Goal: Check status: Check status

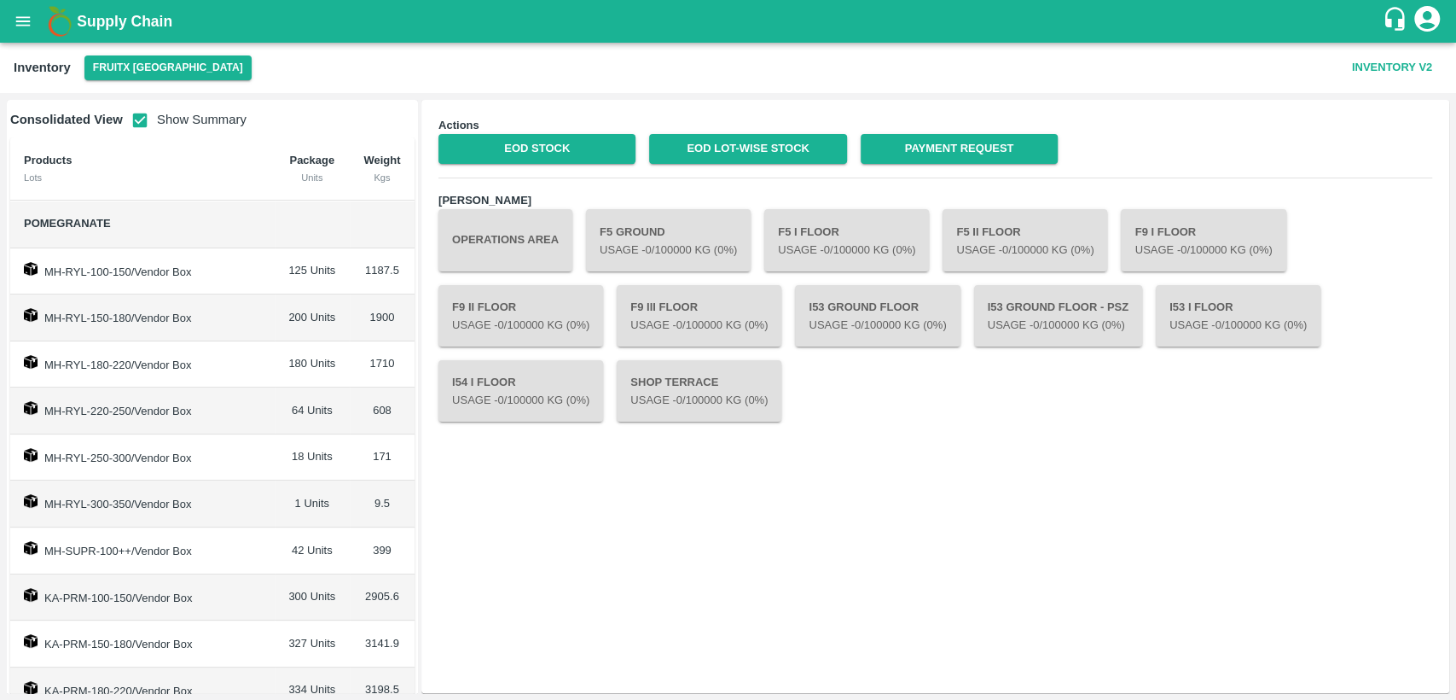
click at [22, 20] on icon "open drawer" at bounding box center [23, 21] width 19 height 19
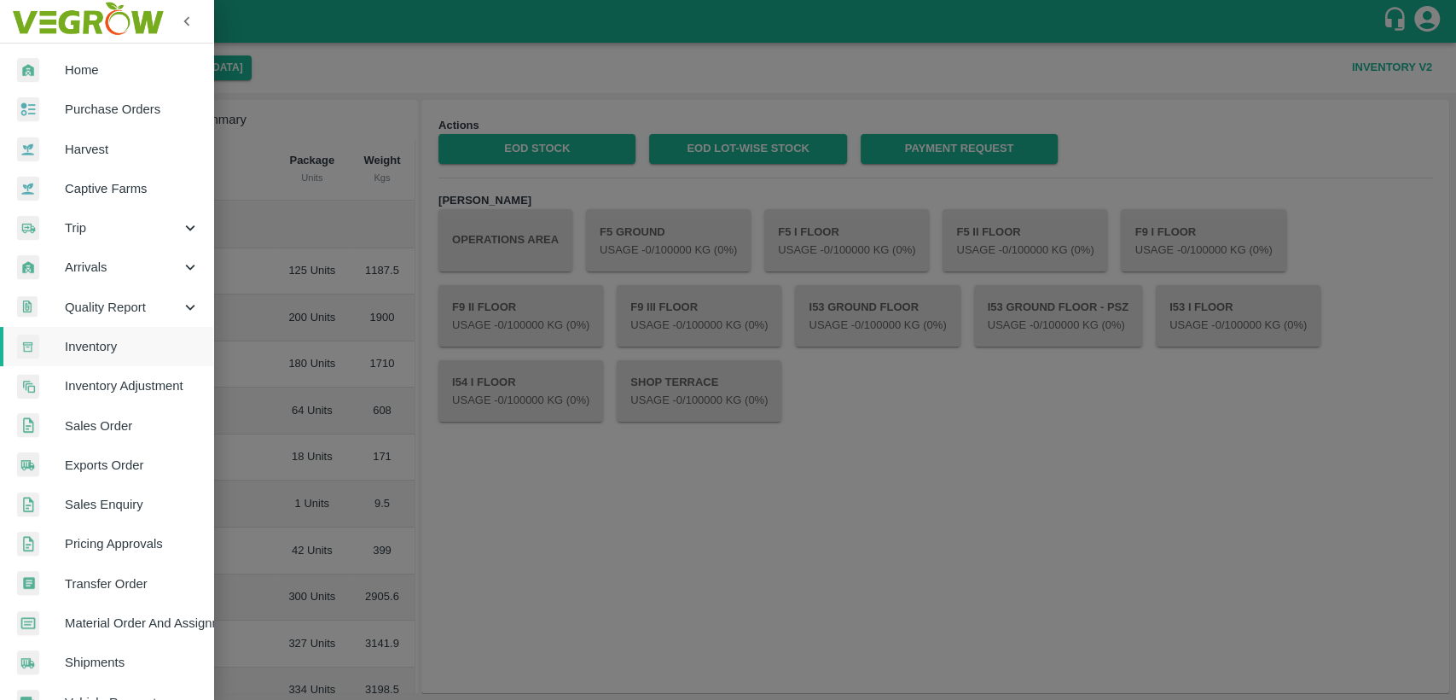
click at [96, 70] on span "Home" at bounding box center [132, 70] width 135 height 19
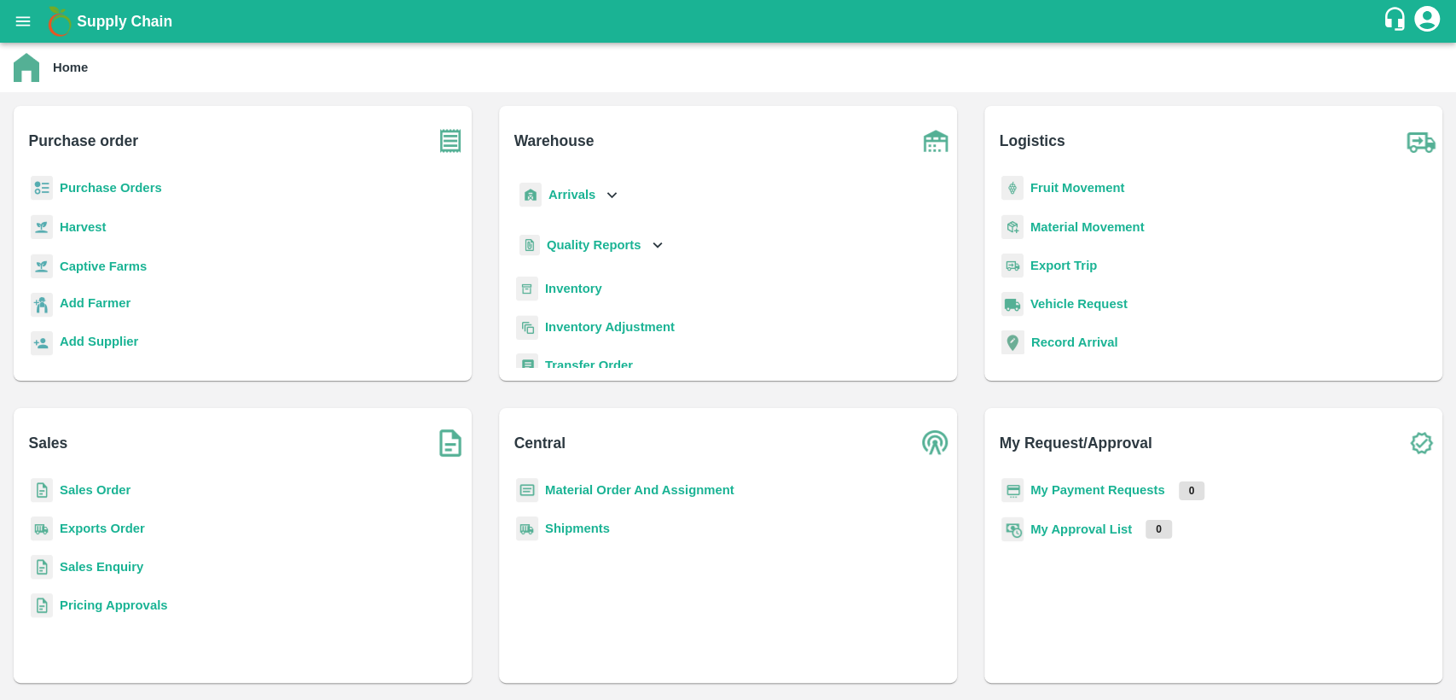
click at [97, 493] on b "Sales Order" at bounding box center [95, 490] width 71 height 14
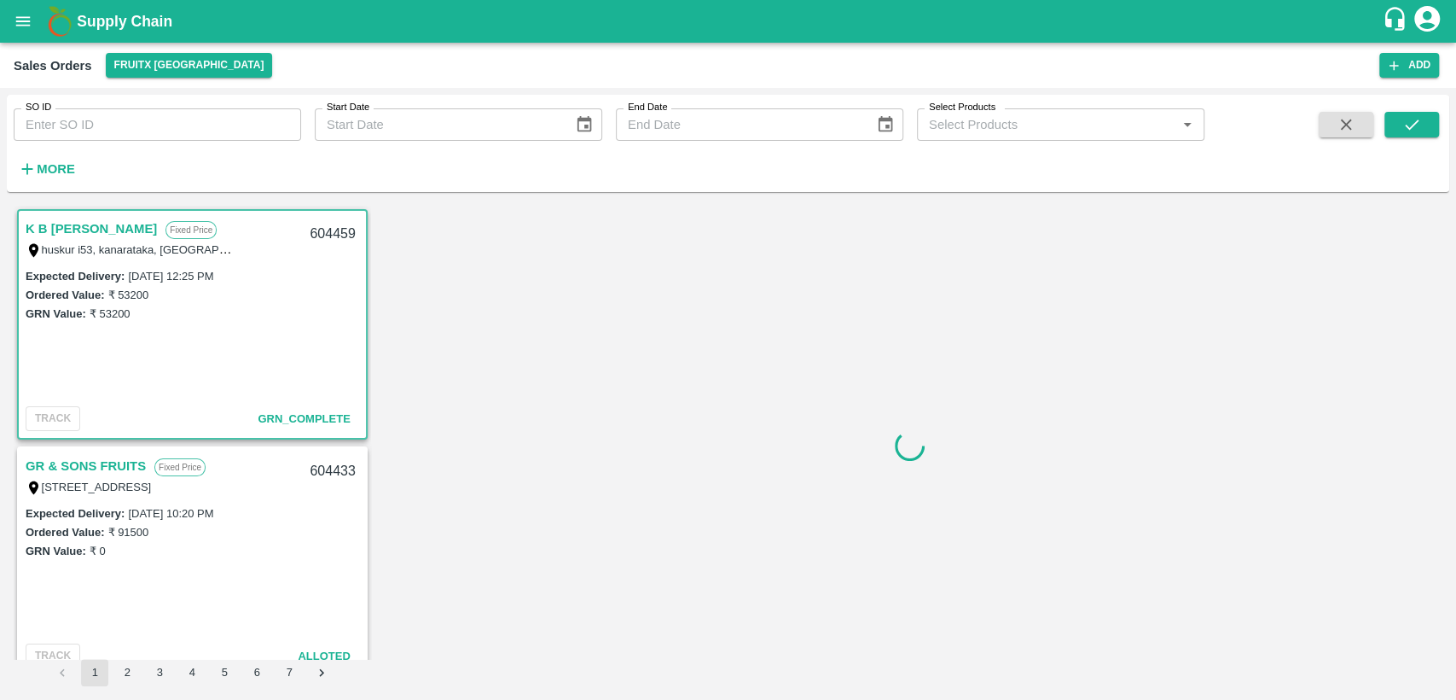
click at [96, 119] on input "SO ID" at bounding box center [158, 124] width 288 height 32
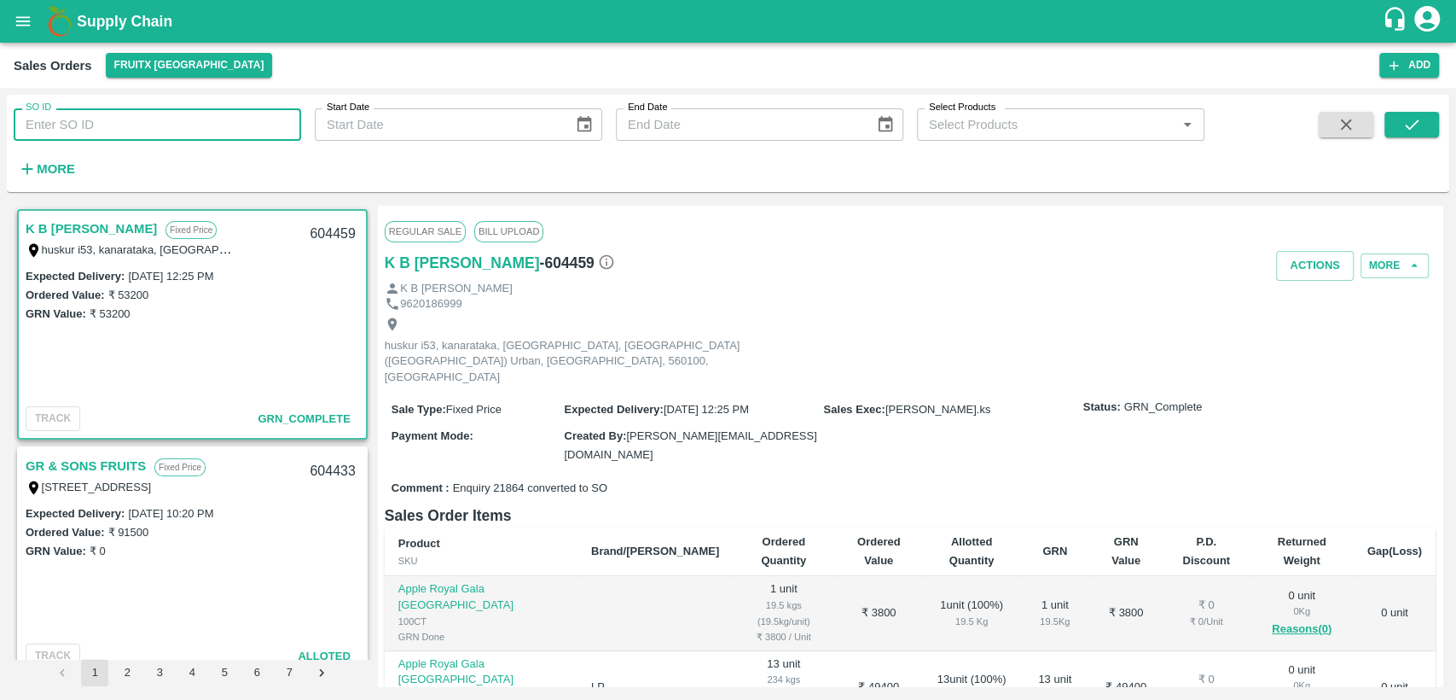
paste input "604382"
click at [1413, 115] on icon "submit" at bounding box center [1412, 124] width 19 height 19
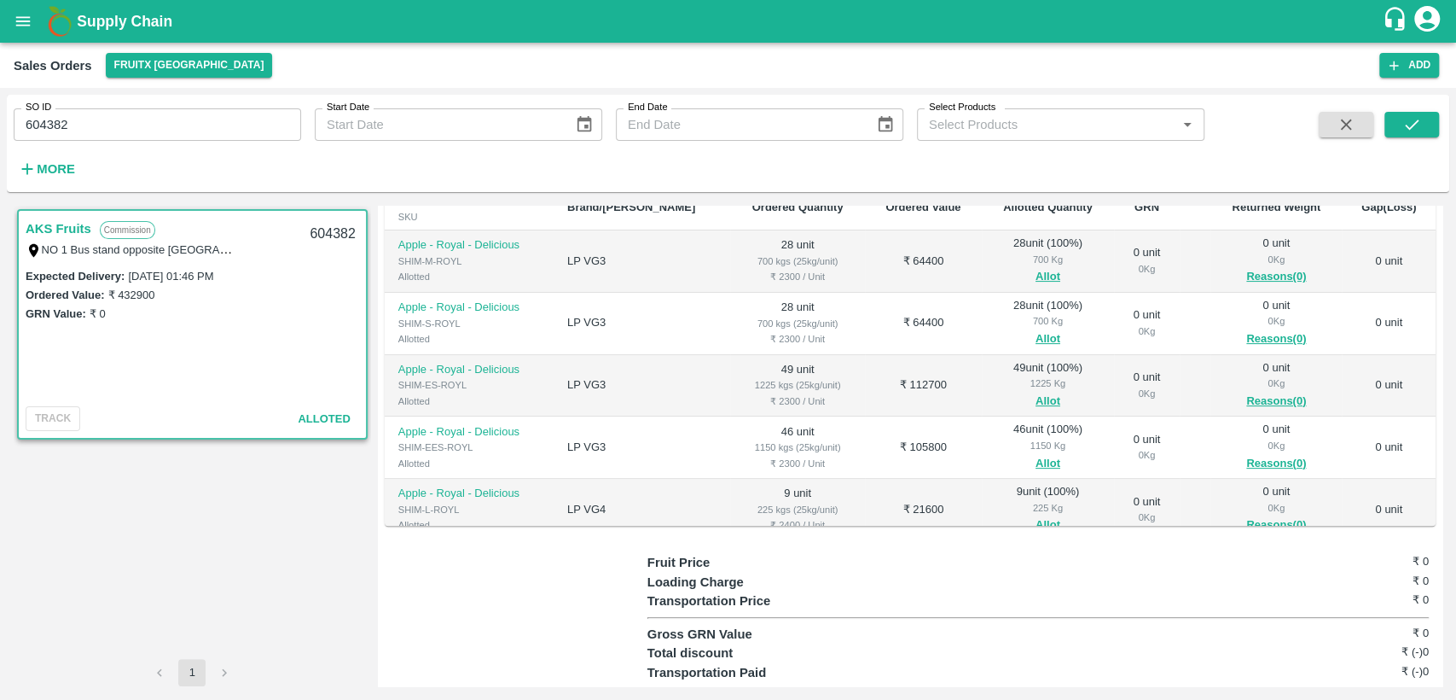
scroll to position [107, 0]
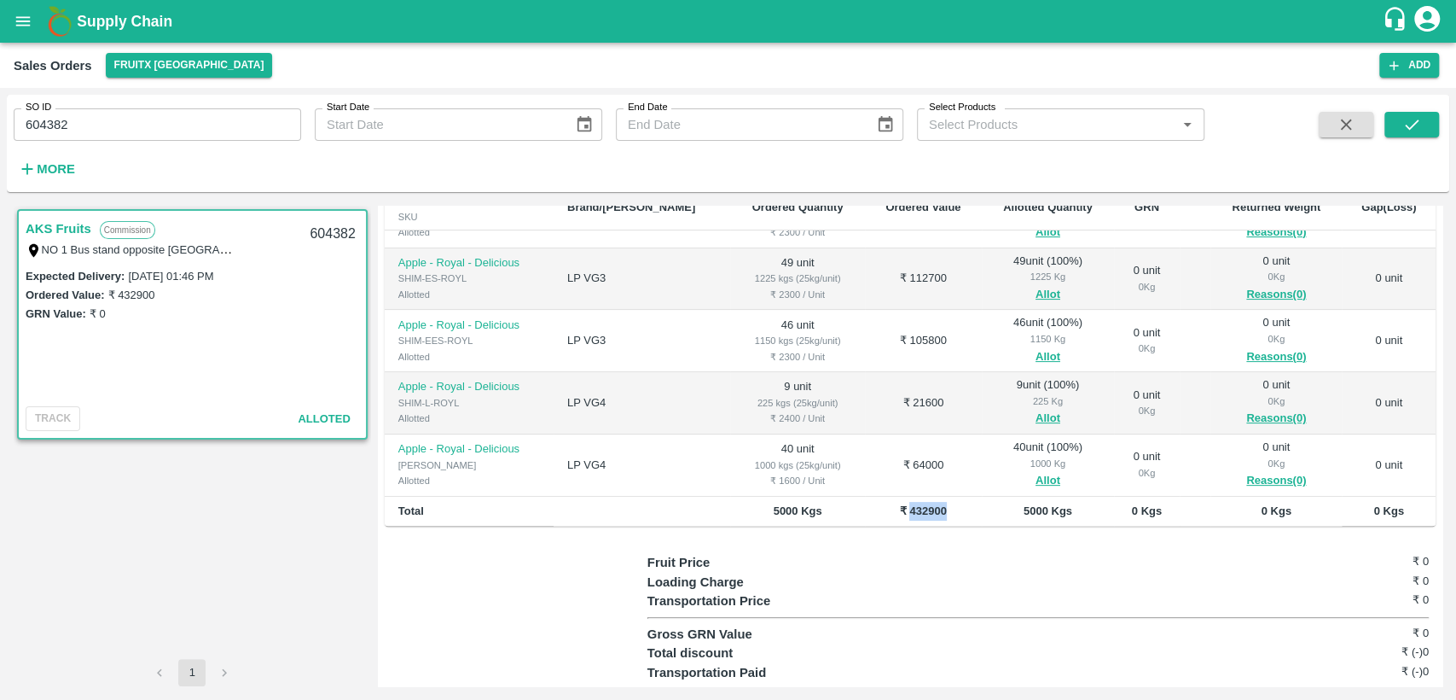
drag, startPoint x: 871, startPoint y: 473, endPoint x: 962, endPoint y: 474, distance: 91.3
click at [962, 497] on tr "Total 5000 Kgs ₹ 432900 5000 Kgs 0 Kgs 0 Kgs 0 Kgs" at bounding box center [910, 512] width 1051 height 30
copy b "432900"
click at [78, 116] on input "604382" at bounding box center [158, 124] width 288 height 32
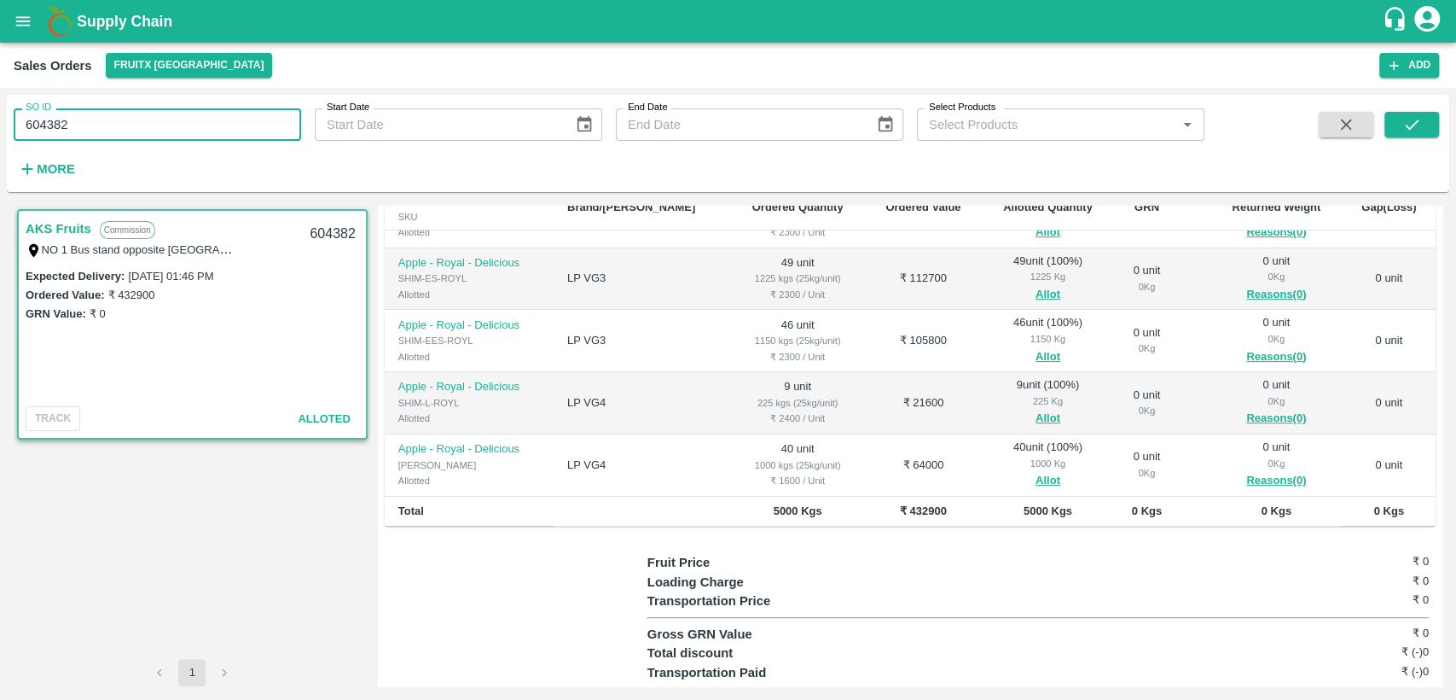
click at [102, 130] on input "604382" at bounding box center [158, 124] width 288 height 32
drag, startPoint x: 20, startPoint y: 137, endPoint x: 0, endPoint y: 138, distance: 20.5
click at [0, 138] on div "SO ID 604382 SO ID Start Date Start Date End Date End Date Select Products Sele…" at bounding box center [728, 394] width 1456 height 612
paste input "text"
click at [1406, 124] on icon "submit" at bounding box center [1412, 124] width 19 height 19
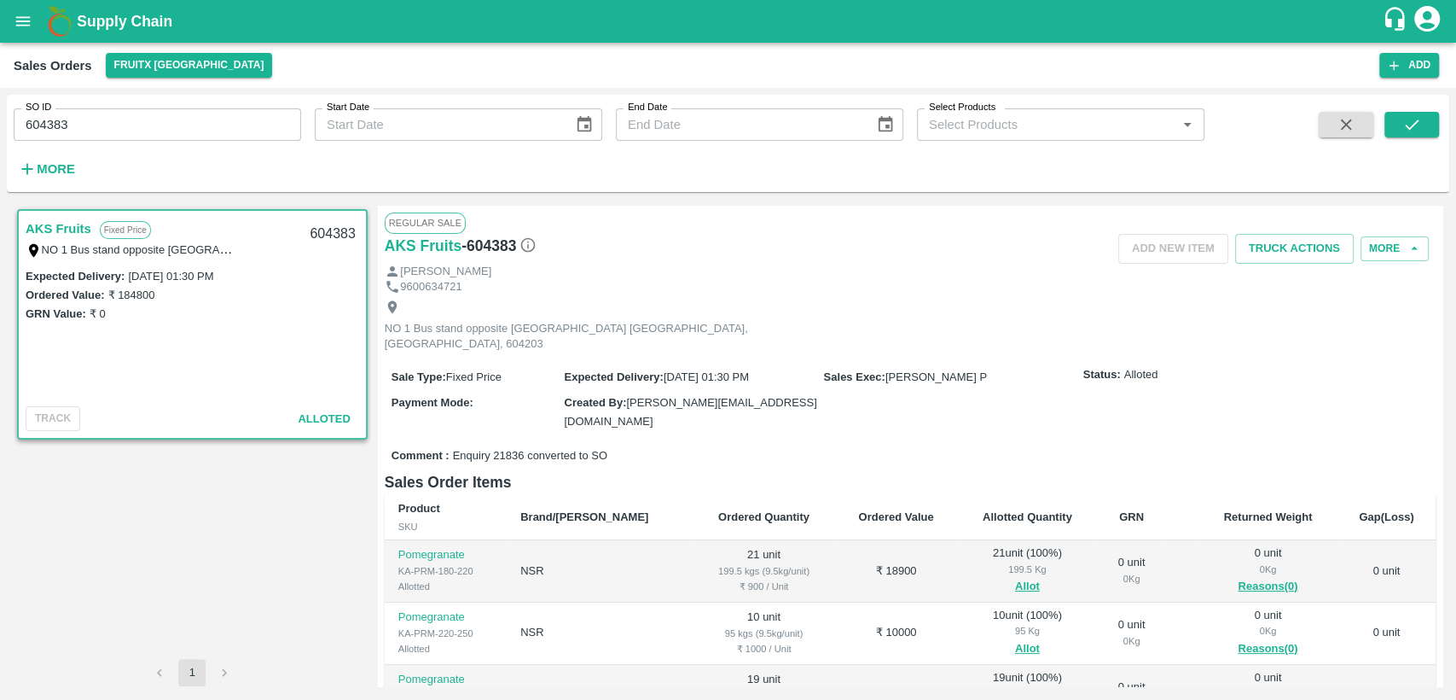
click at [86, 124] on input "604383" at bounding box center [158, 124] width 288 height 32
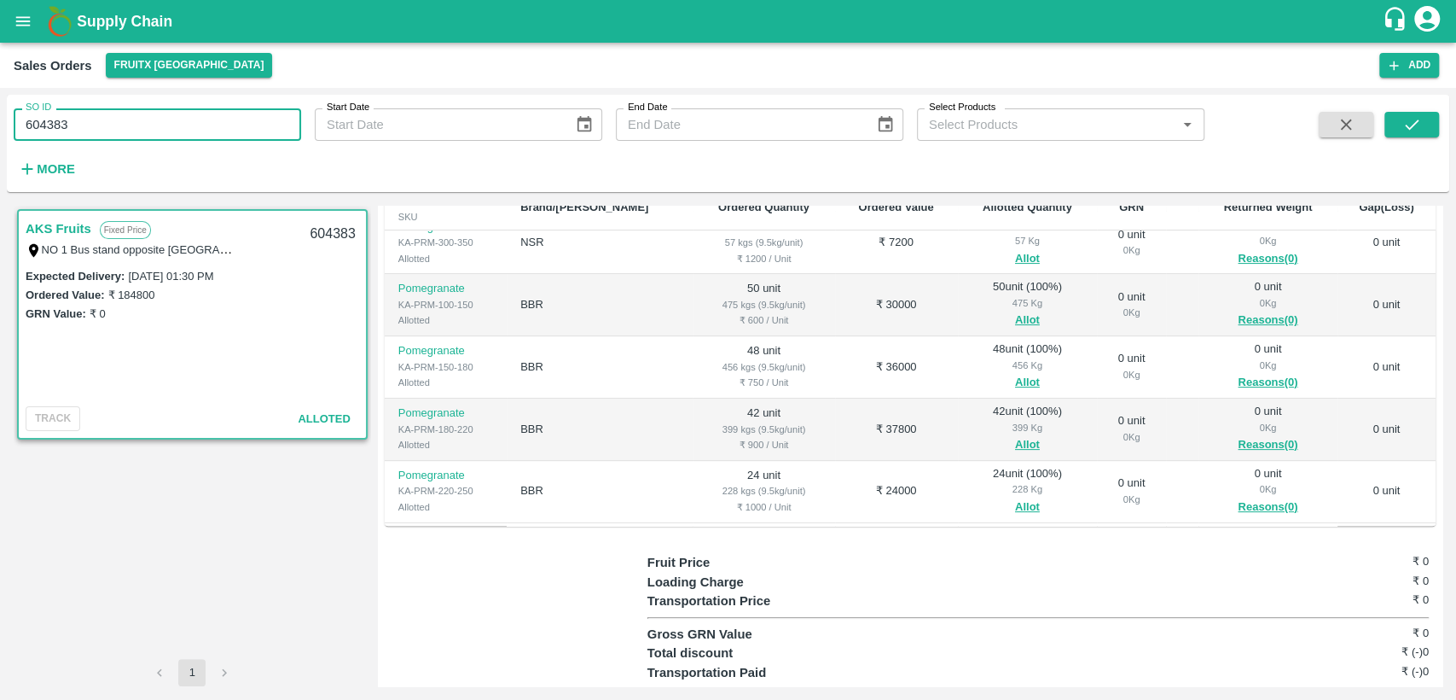
scroll to position [230, 0]
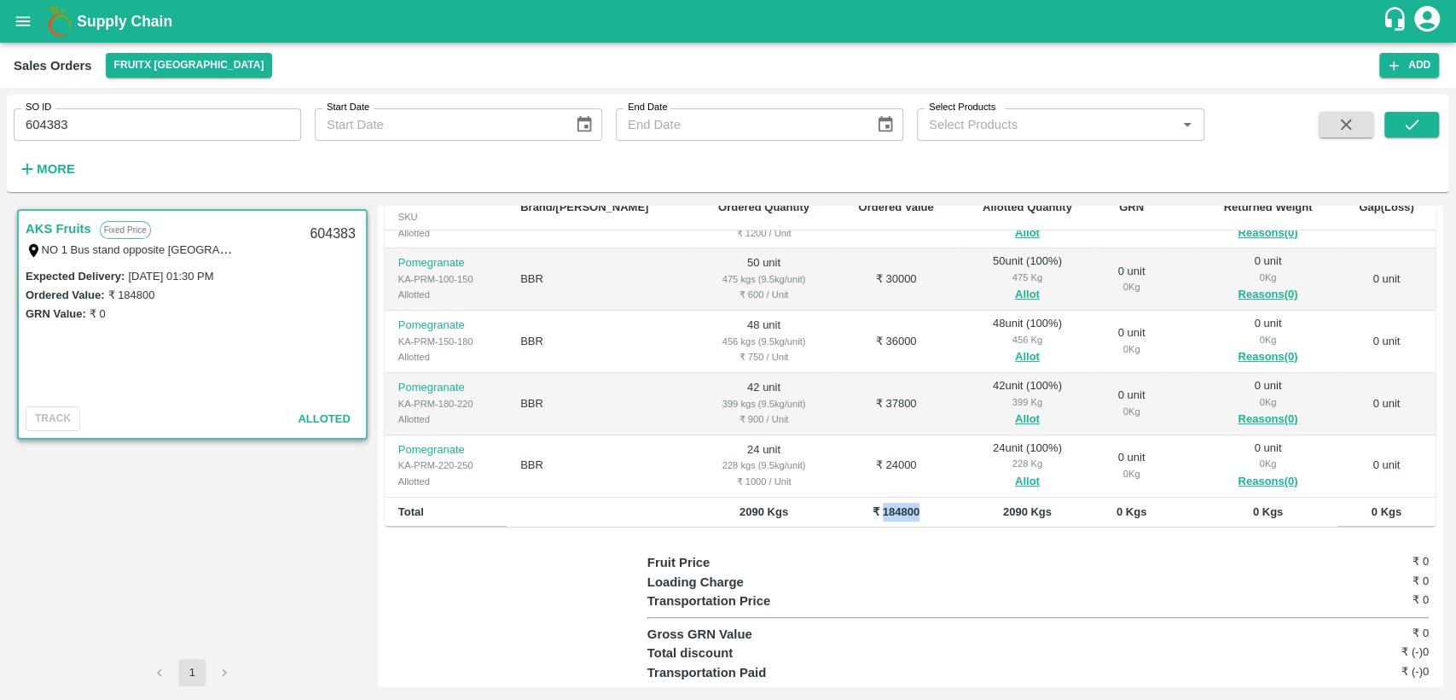
click at [909, 497] on td "₹ 184800" at bounding box center [896, 512] width 123 height 30
drag, startPoint x: 78, startPoint y: 133, endPoint x: 0, endPoint y: 139, distance: 78.7
click at [0, 139] on div "SO ID 604383 SO ID Start Date Start Date End Date End Date Select Products Sele…" at bounding box center [728, 394] width 1456 height 612
paste input "text"
click at [1416, 121] on icon "submit" at bounding box center [1412, 124] width 14 height 10
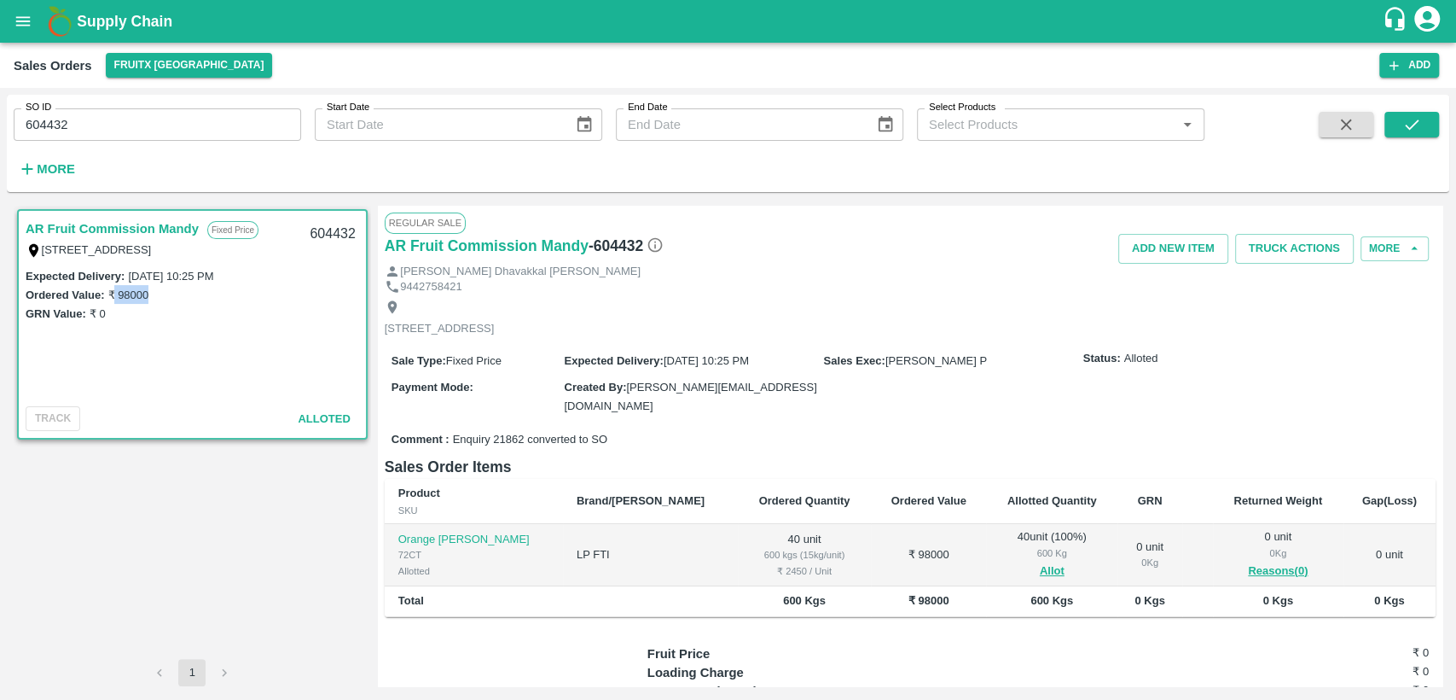
drag, startPoint x: 115, startPoint y: 297, endPoint x: 152, endPoint y: 299, distance: 36.7
click at [152, 299] on div "Ordered Value: ₹ 98000" at bounding box center [193, 294] width 334 height 19
copy label "98000"
drag, startPoint x: 78, startPoint y: 117, endPoint x: 14, endPoint y: 137, distance: 68.0
click at [14, 137] on div "SO ID 604432 SO ID" at bounding box center [150, 118] width 301 height 46
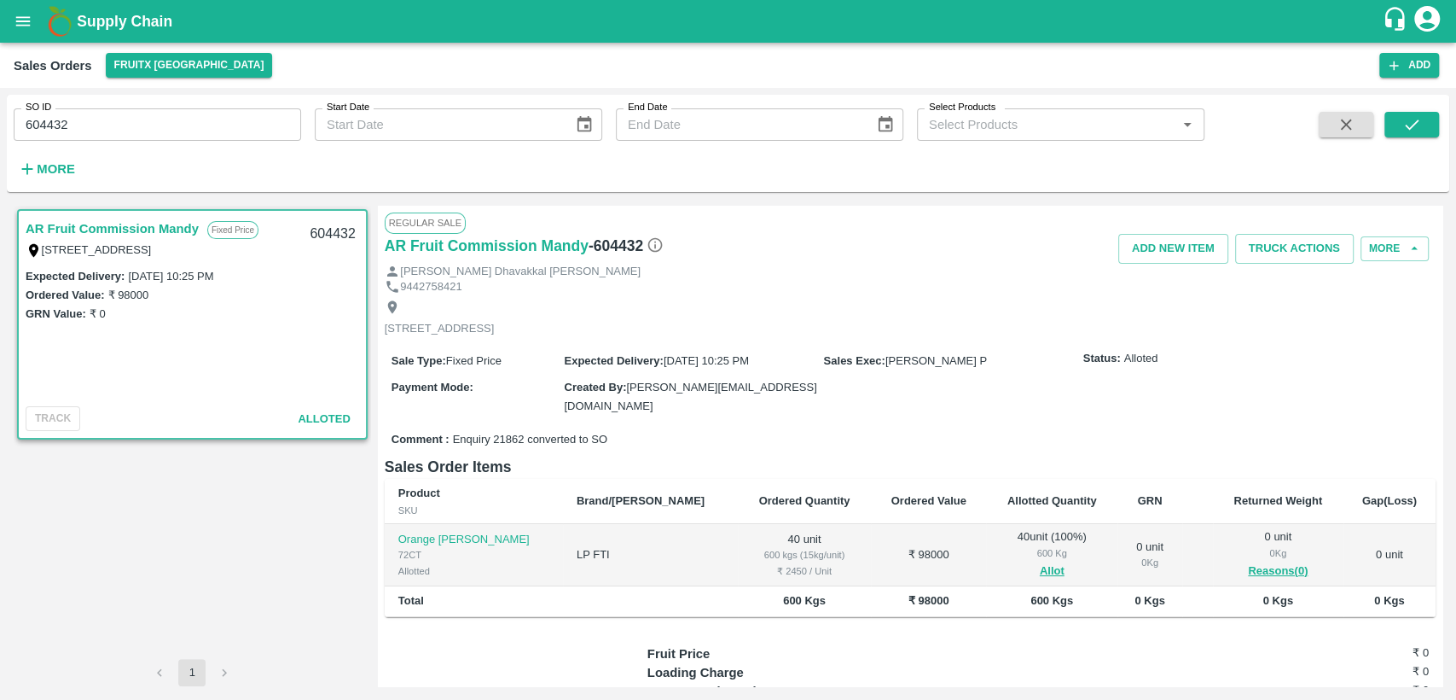
click at [909, 599] on b "₹ 98000" at bounding box center [929, 600] width 41 height 13
copy b "98000"
click at [140, 125] on input "604432" at bounding box center [158, 124] width 288 height 32
type input "604433"
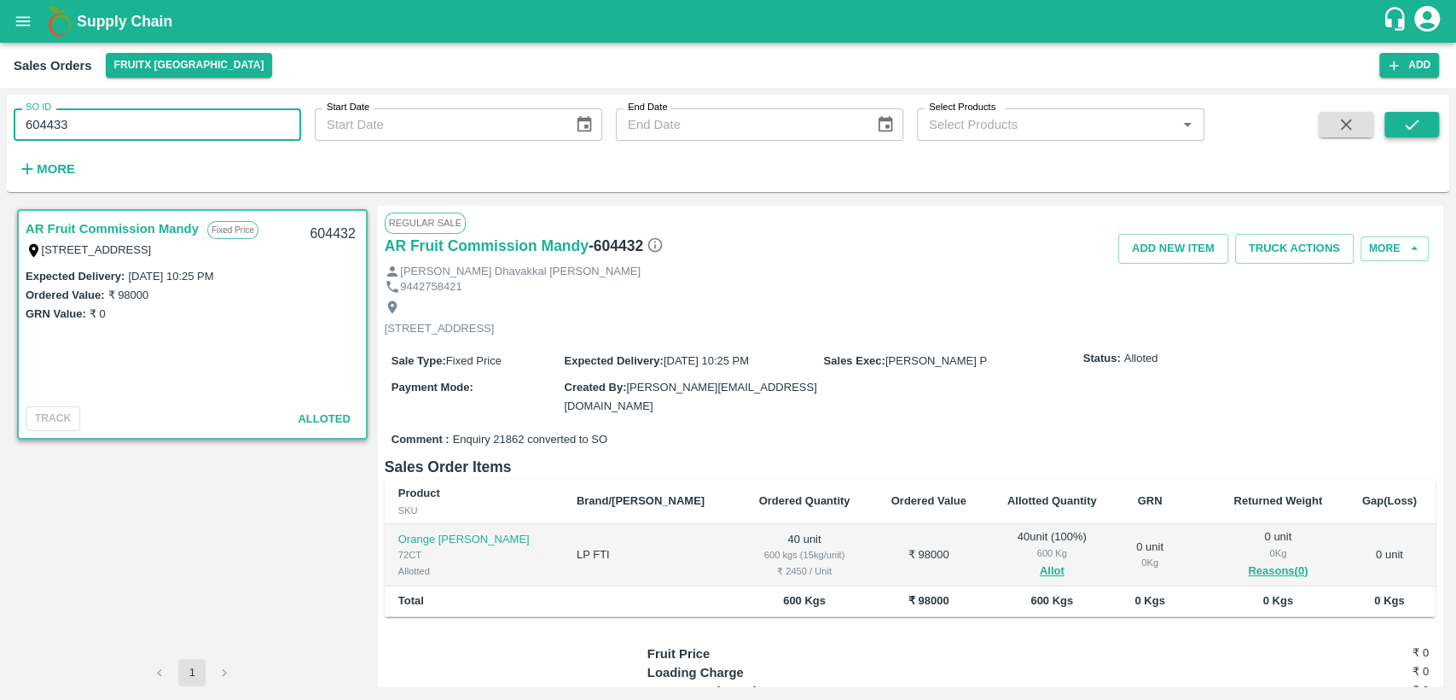
click at [1391, 125] on button "submit" at bounding box center [1412, 125] width 55 height 26
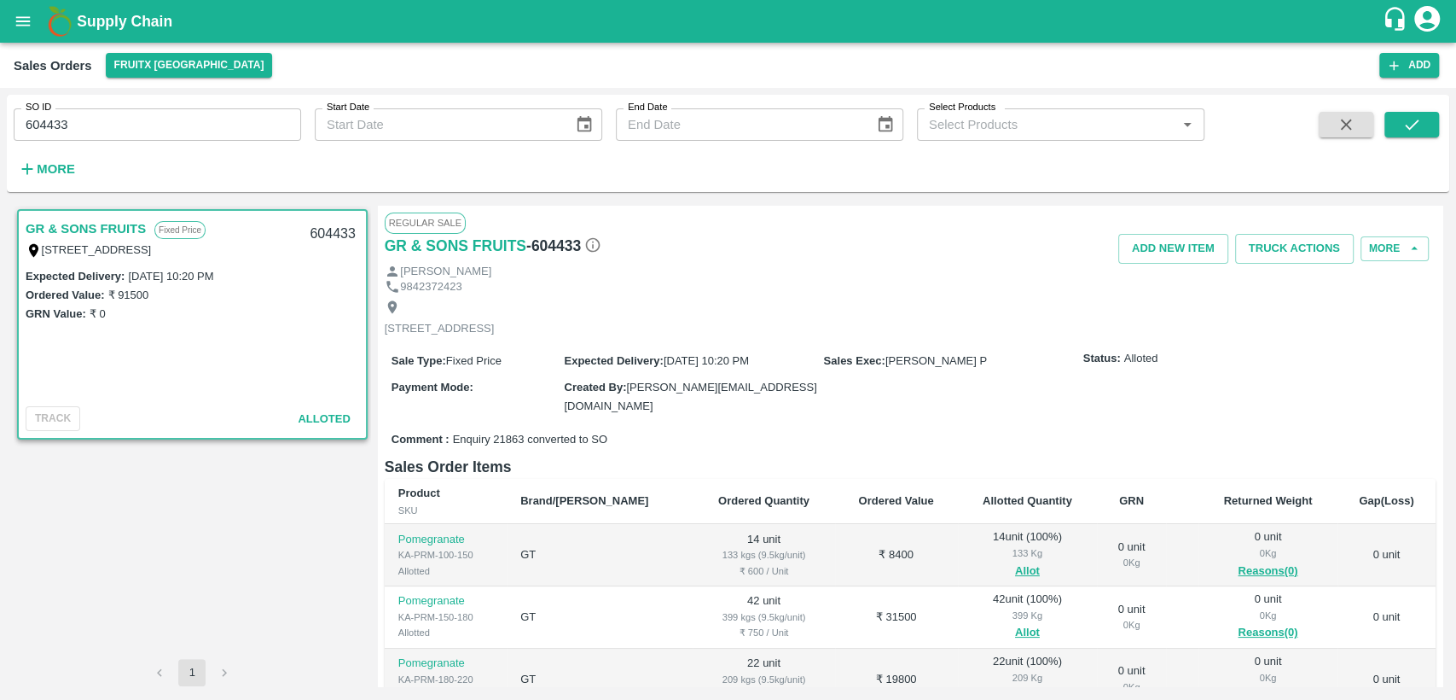
click at [115, 125] on input "604433" at bounding box center [158, 124] width 288 height 32
click at [1413, 132] on icon "submit" at bounding box center [1412, 124] width 19 height 19
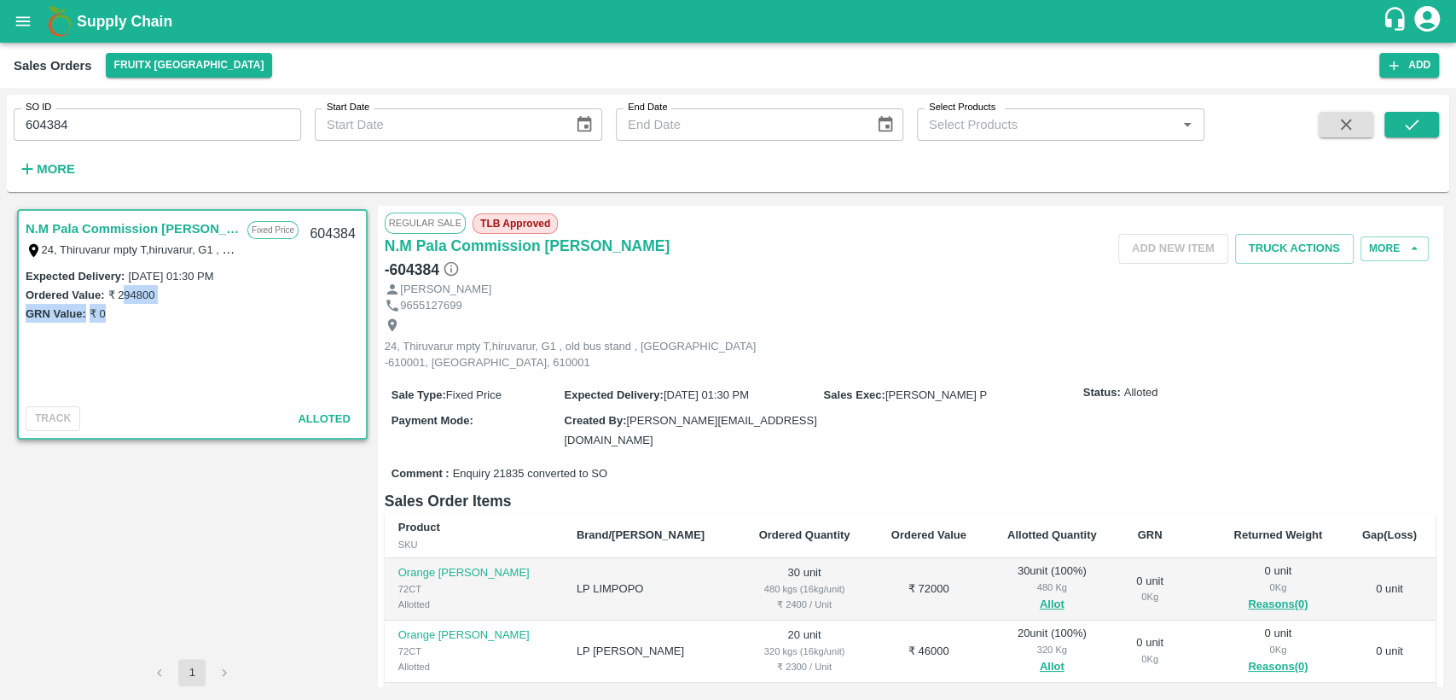
drag, startPoint x: 120, startPoint y: 293, endPoint x: 163, endPoint y: 305, distance: 44.3
click at [163, 305] on div "Expected Delivery : [DATE] 01:30 PM Ordered Value: ₹ 294800 GRN Value: ₹ 0" at bounding box center [193, 294] width 334 height 57
drag, startPoint x: 119, startPoint y: 294, endPoint x: 153, endPoint y: 297, distance: 33.4
click at [153, 297] on label "₹ 294800" at bounding box center [130, 294] width 47 height 13
copy label "294800"
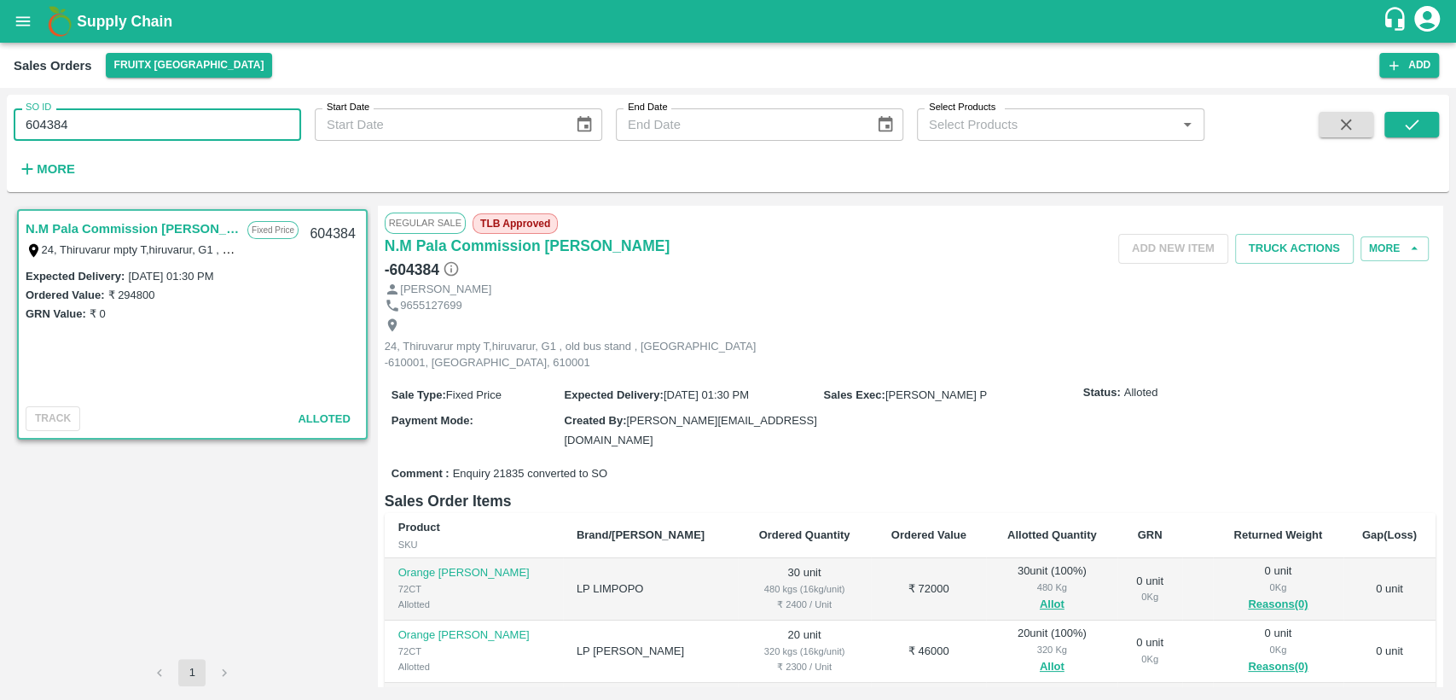
drag, startPoint x: 37, startPoint y: 121, endPoint x: 0, endPoint y: 121, distance: 36.7
click at [0, 121] on div "SO ID 604384 SO ID Start Date Start Date End Date End Date Select Products Sele…" at bounding box center [728, 394] width 1456 height 612
paste input "text"
click at [1417, 125] on icon "submit" at bounding box center [1412, 124] width 19 height 19
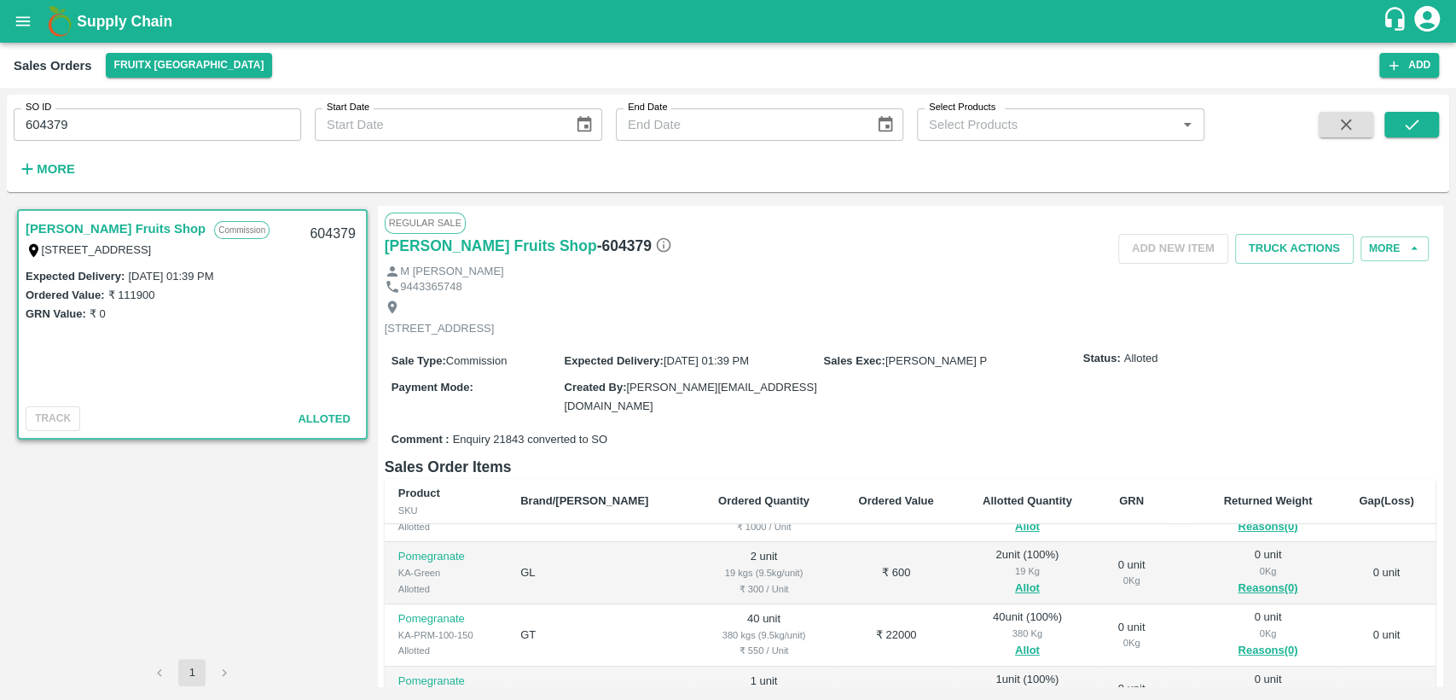
scroll to position [284, 0]
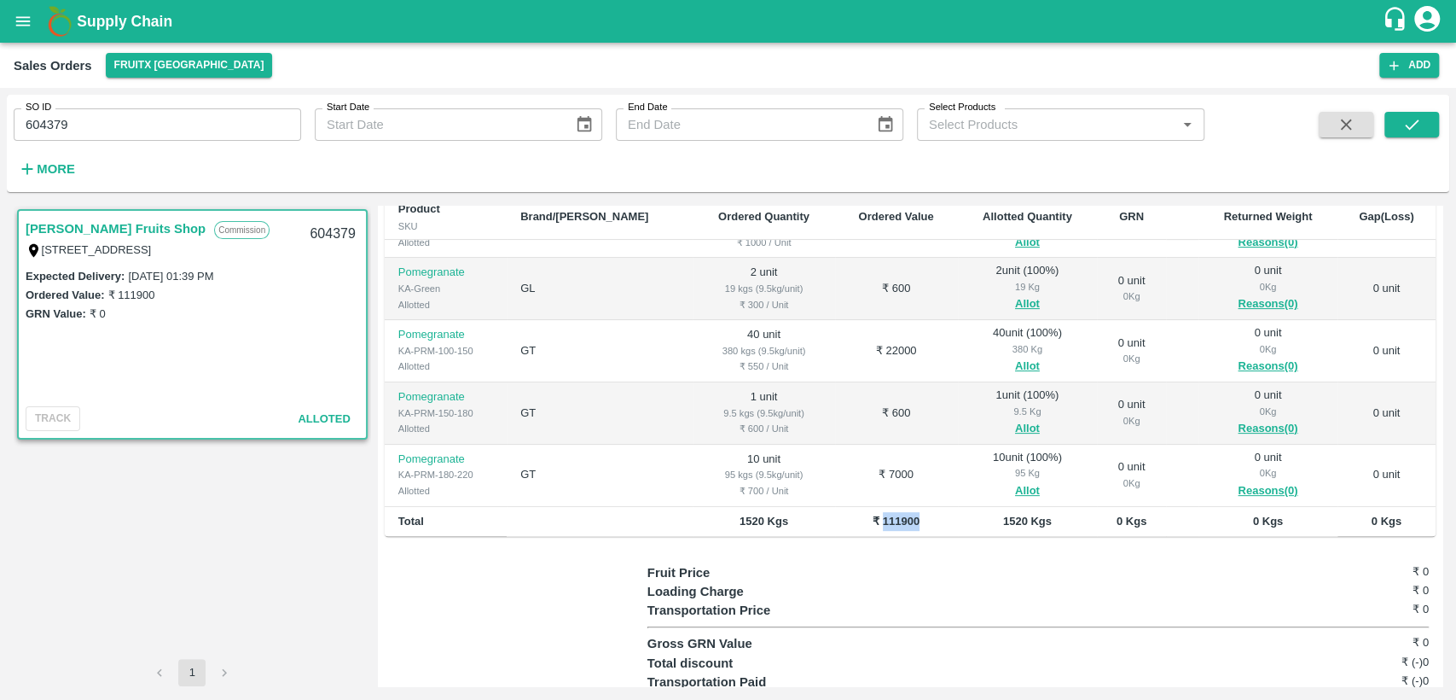
drag, startPoint x: 842, startPoint y: 497, endPoint x: 894, endPoint y: 502, distance: 52.4
click at [894, 507] on td "₹ 111900" at bounding box center [896, 522] width 123 height 30
copy b "111900"
drag, startPoint x: 76, startPoint y: 120, endPoint x: 0, endPoint y: 110, distance: 76.6
click at [0, 110] on div "SO ID 604379 SO ID Start Date Start Date End Date End Date Select Products Sele…" at bounding box center [728, 394] width 1456 height 612
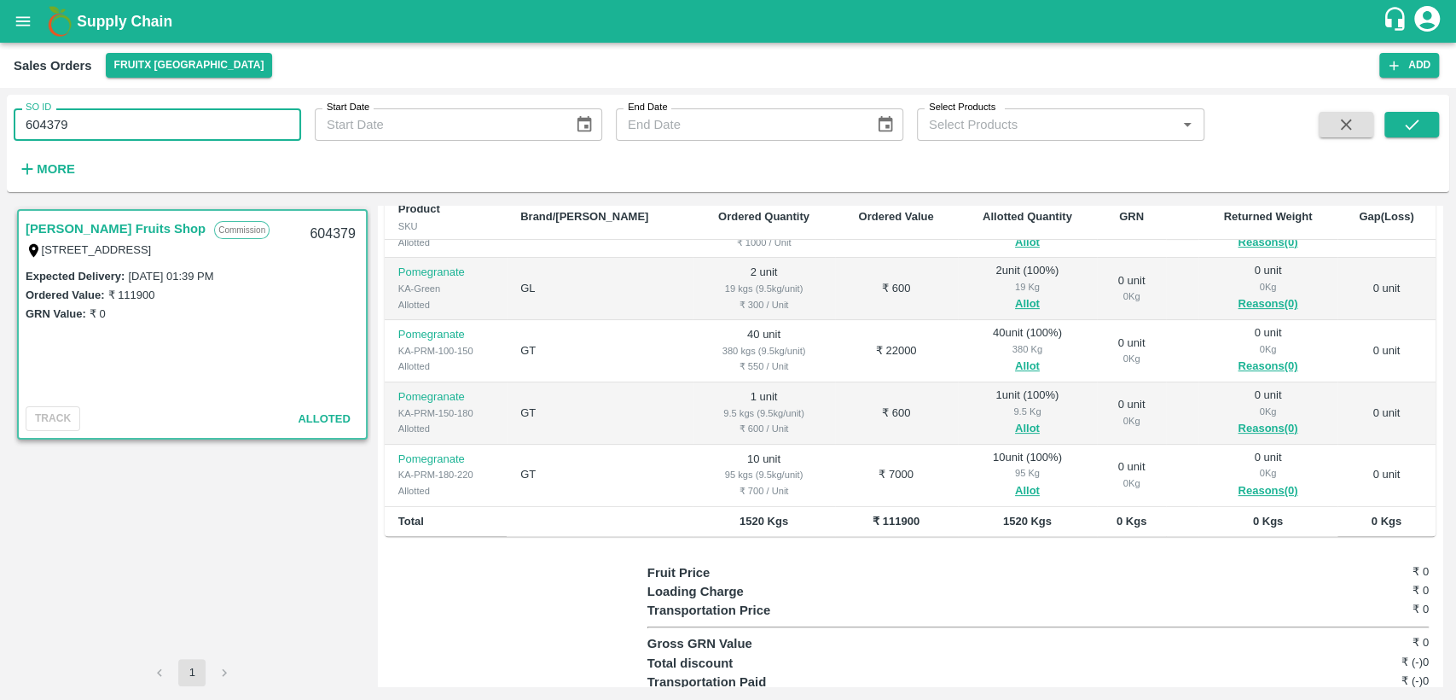
paste input "text"
type input "604381"
click at [1407, 124] on icon "submit" at bounding box center [1412, 124] width 19 height 19
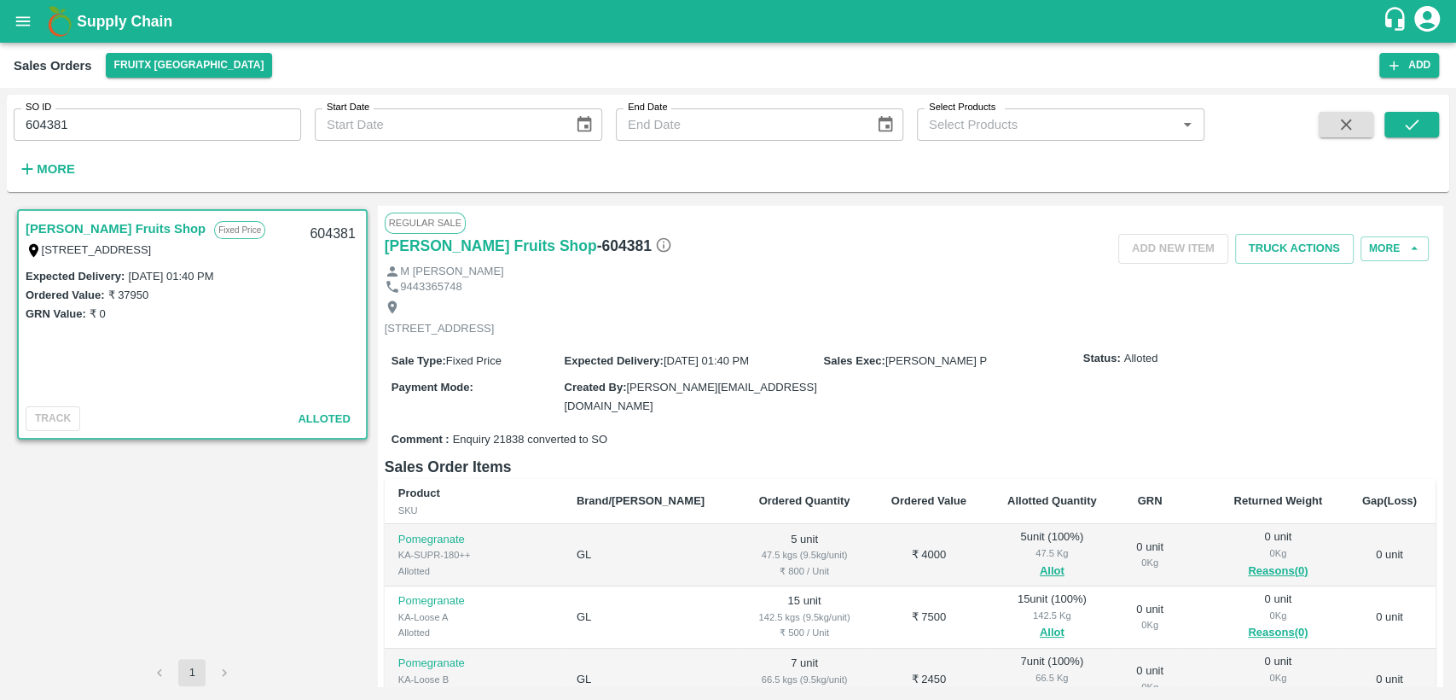
click at [130, 295] on label "₹ 37950" at bounding box center [127, 294] width 41 height 13
copy label "37950"
